Goal: Task Accomplishment & Management: Use online tool/utility

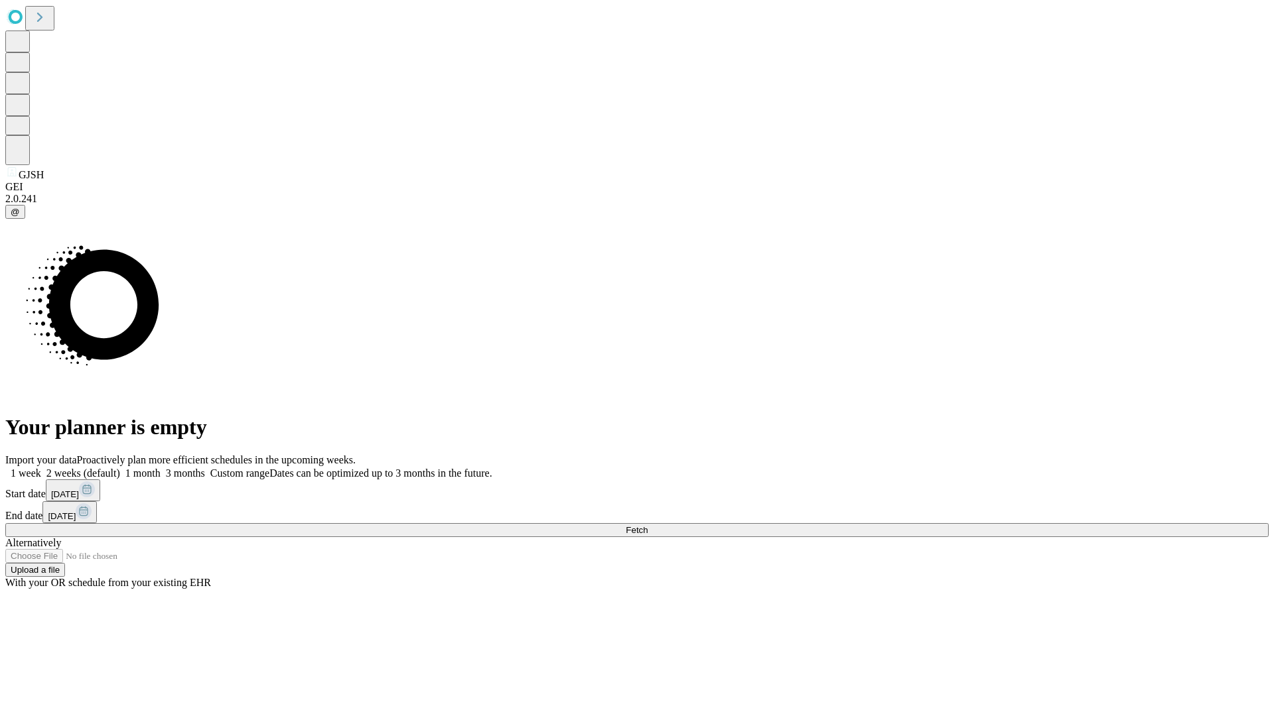
click at [647, 525] on span "Fetch" at bounding box center [637, 530] width 22 height 10
